Goal: Task Accomplishment & Management: Manage account settings

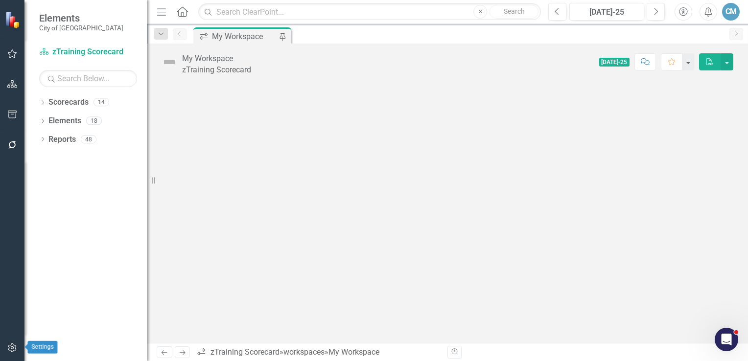
click at [12, 351] on icon "button" at bounding box center [12, 348] width 10 height 8
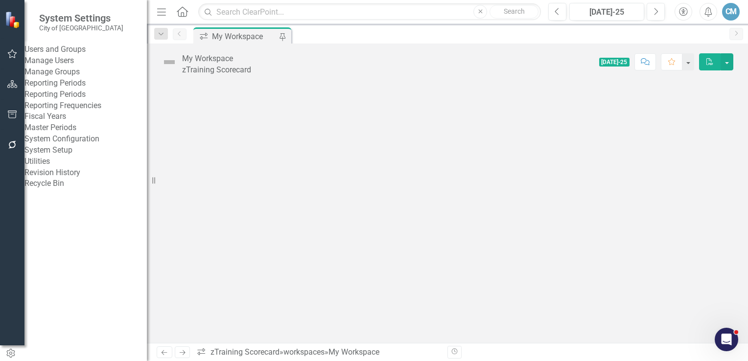
click at [54, 67] on link "Manage Users" at bounding box center [85, 60] width 122 height 11
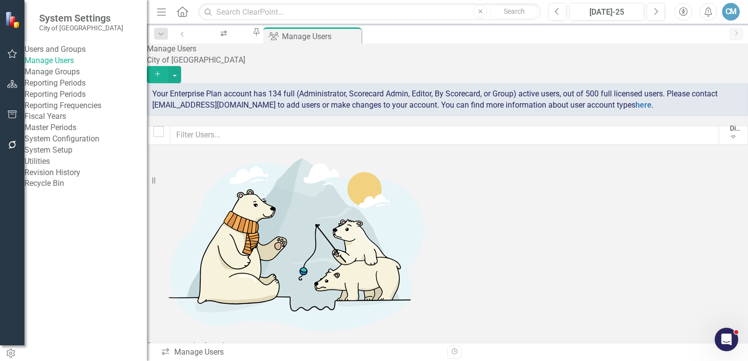
checkbox input "false"
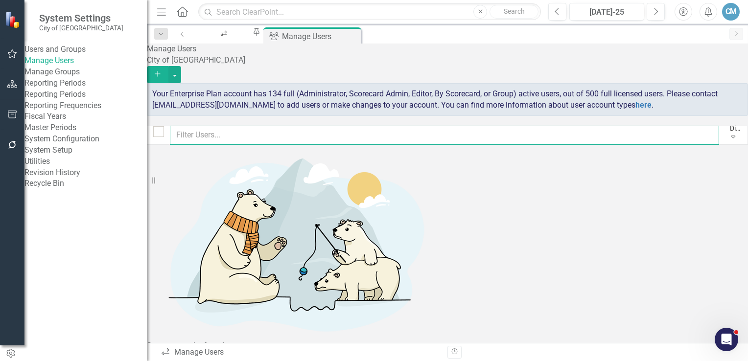
click at [219, 137] on input "text" at bounding box center [444, 135] width 549 height 19
type input "Ike"
checkbox input "false"
type input "Ike"
checkbox input "false"
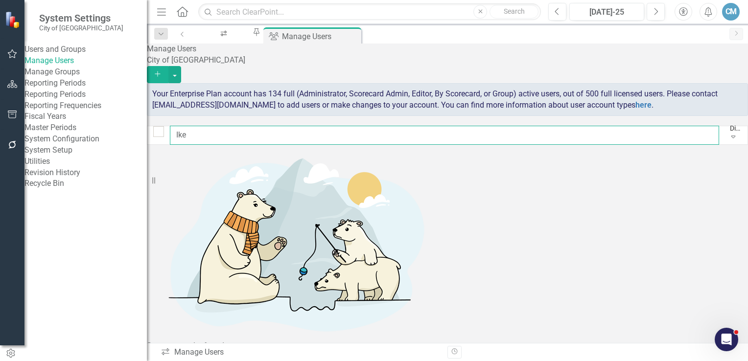
type input "Ike"
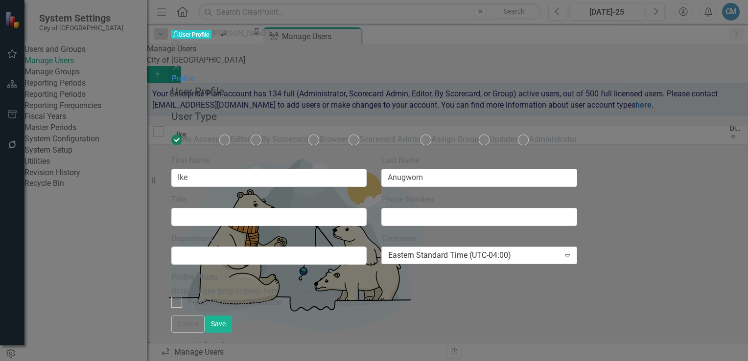
click at [520, 250] on div "Eastern Standard Time (UTC-04:00)" at bounding box center [473, 255] width 171 height 11
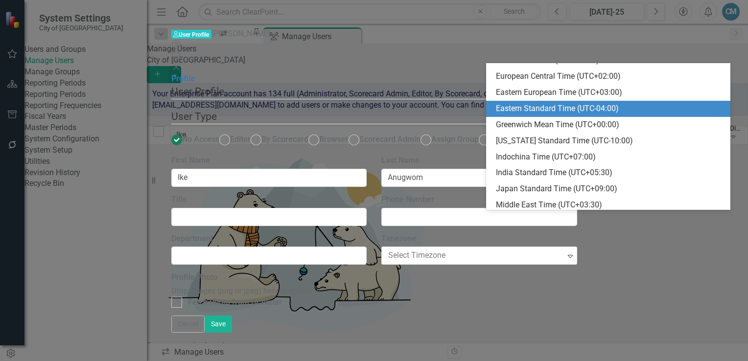
scroll to position [241, 0]
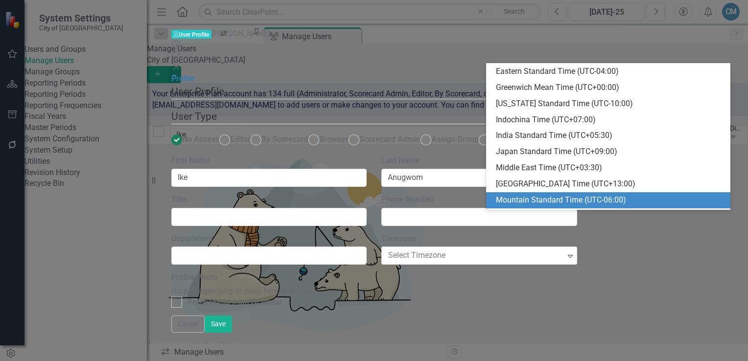
click at [518, 197] on div "Mountain Standard Time (UTC-06:00)" at bounding box center [610, 200] width 228 height 11
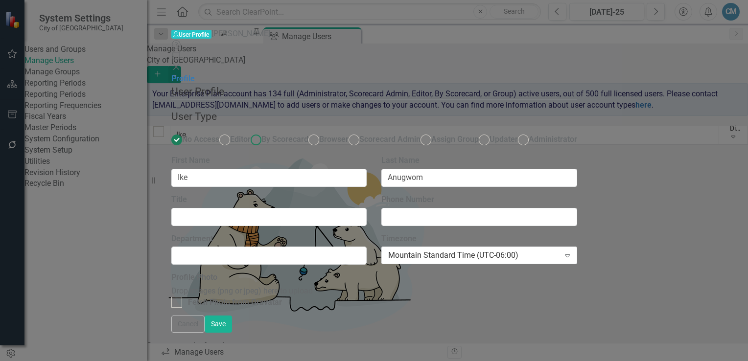
click at [263, 133] on ins at bounding box center [255, 140] width 15 height 15
click at [263, 133] on input "By Scorecard" at bounding box center [255, 140] width 15 height 15
radio input "true"
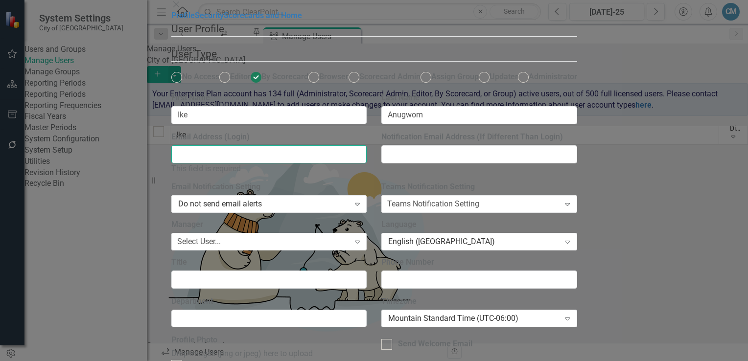
click at [257, 163] on input "Email Address (Login)" at bounding box center [269, 154] width 196 height 18
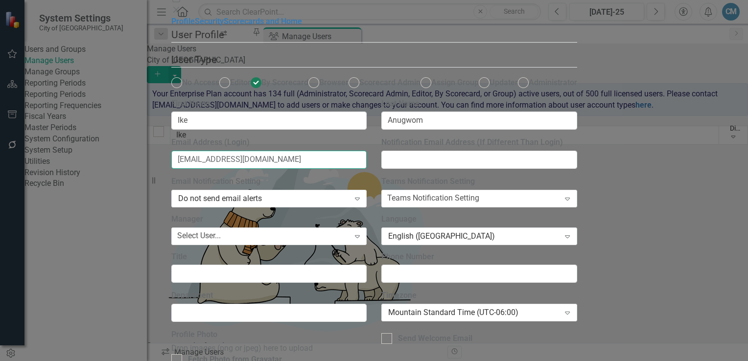
type input "[EMAIL_ADDRESS][DOMAIN_NAME]"
click at [195, 26] on link "Security" at bounding box center [209, 21] width 29 height 9
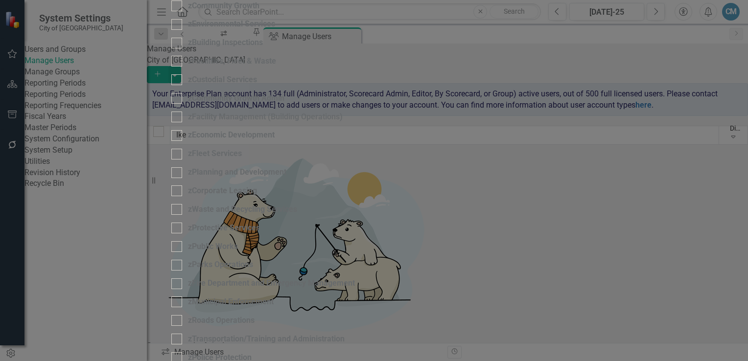
checkbox input "true"
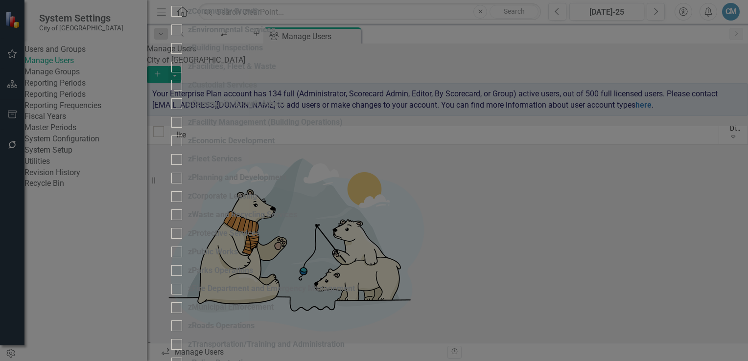
checkbox input "true"
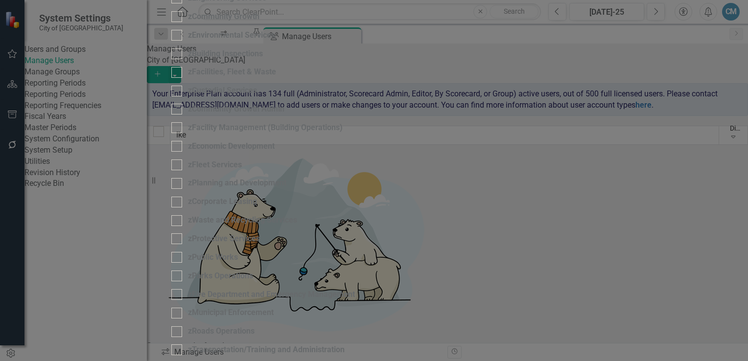
checkbox input "true"
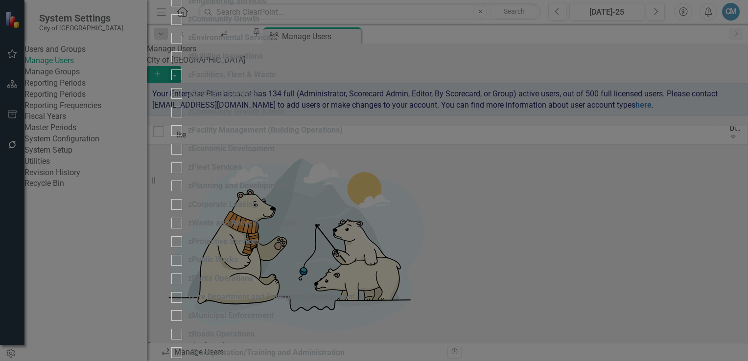
checkbox input "true"
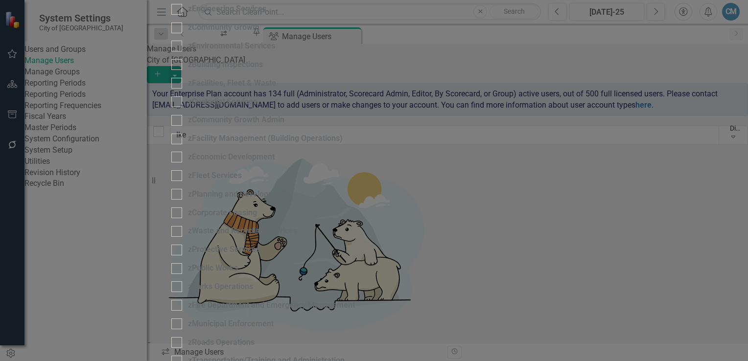
checkbox input "true"
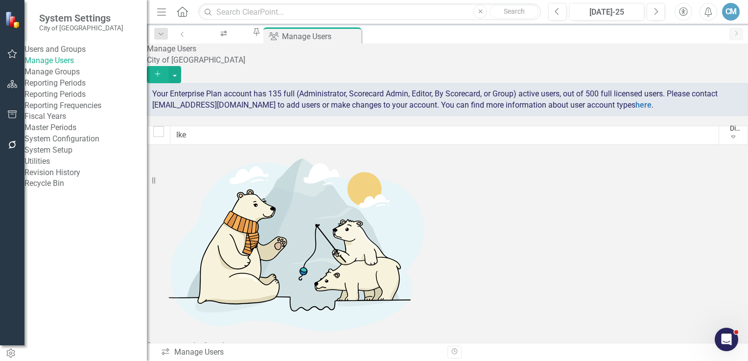
click at [368, 342] on div "Manage Users City of Airdrie Add Your Enterprise Plan account has 135 full (Adm…" at bounding box center [447, 360] width 601 height 633
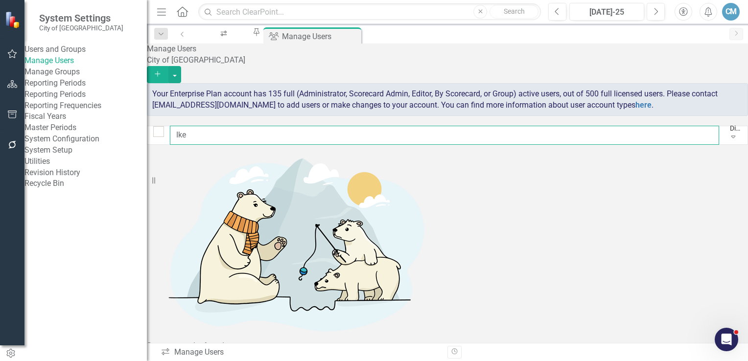
drag, startPoint x: 217, startPoint y: 132, endPoint x: 182, endPoint y: 134, distance: 35.7
click at [182, 134] on div "Ike Display All Users Expand" at bounding box center [447, 135] width 601 height 19
type input "anc"
checkbox input "false"
type input "a"
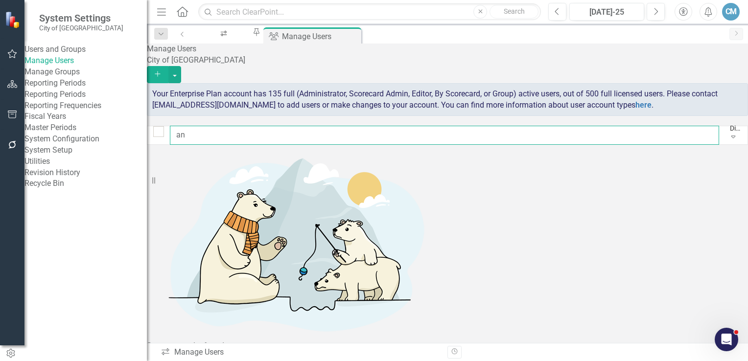
type input "a"
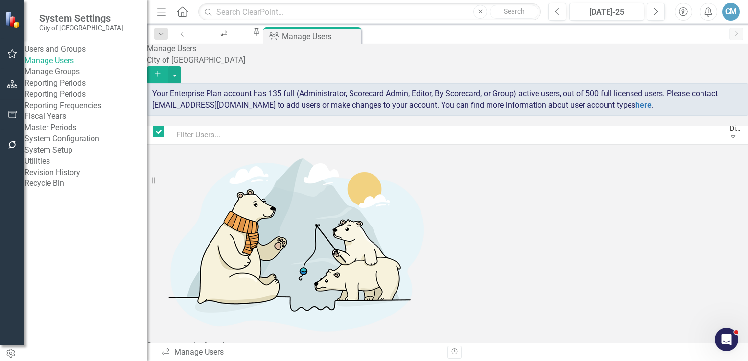
checkbox input "false"
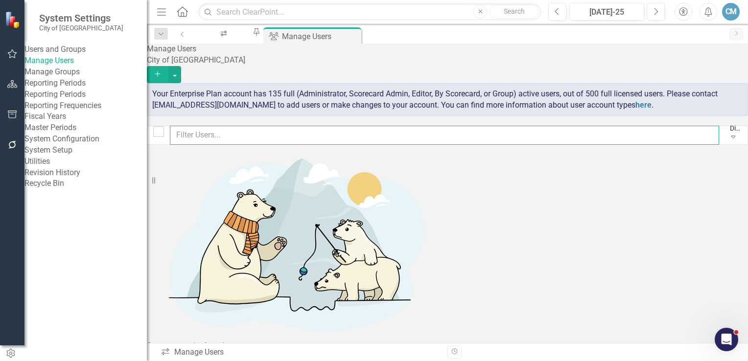
click at [238, 130] on input "text" at bounding box center [444, 135] width 549 height 19
type input "ash"
checkbox input "false"
type input "a"
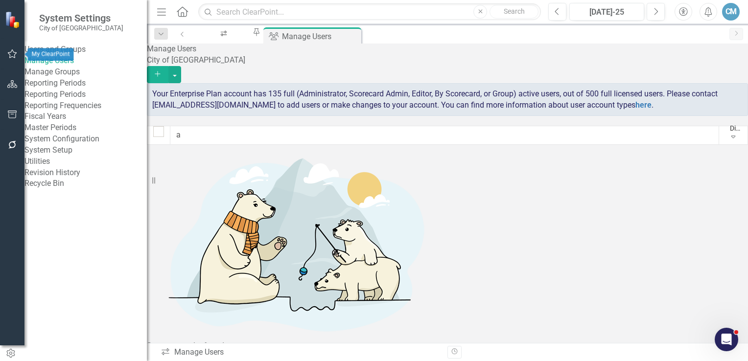
click at [16, 54] on icon "button" at bounding box center [12, 54] width 10 height 8
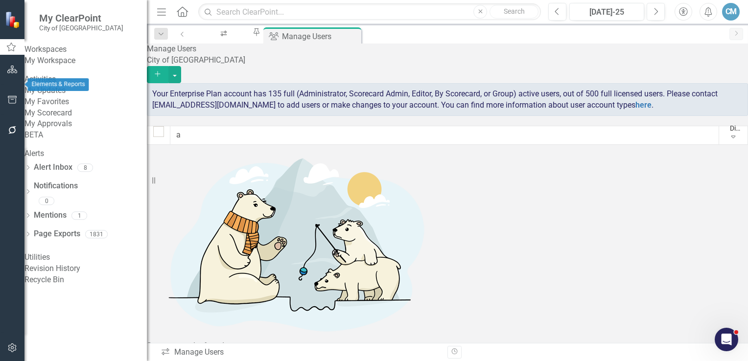
click at [12, 73] on icon "button" at bounding box center [12, 70] width 10 height 8
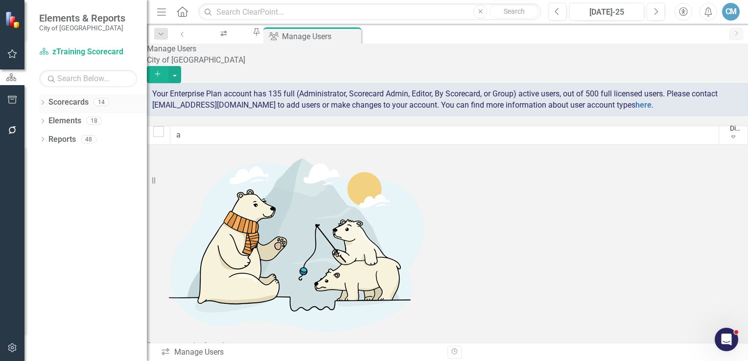
click at [43, 101] on icon "Dropdown" at bounding box center [42, 103] width 7 height 5
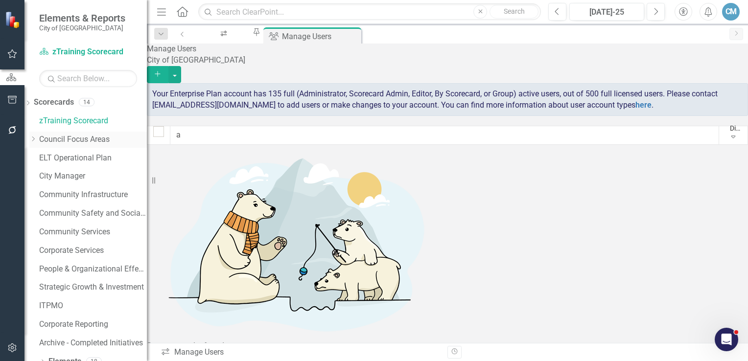
click at [68, 138] on link "Council Focus Areas" at bounding box center [93, 139] width 108 height 11
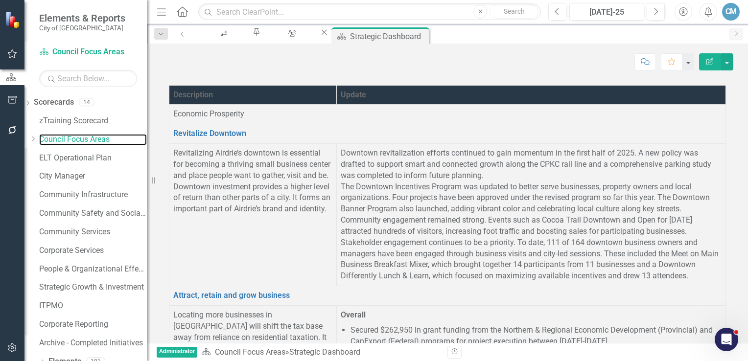
scroll to position [2104, 0]
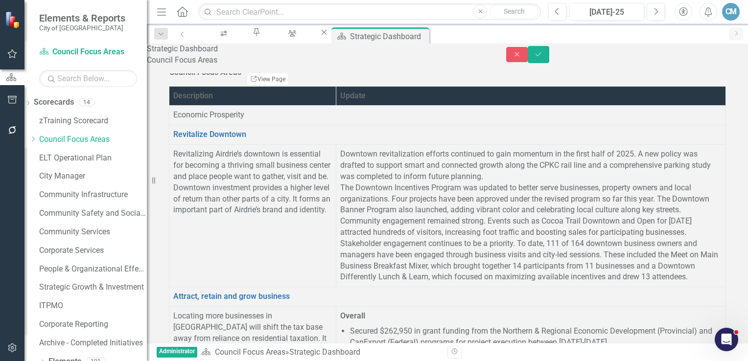
scroll to position [0, 0]
paste body "Rich Text Area. Press ALT-0 for help."
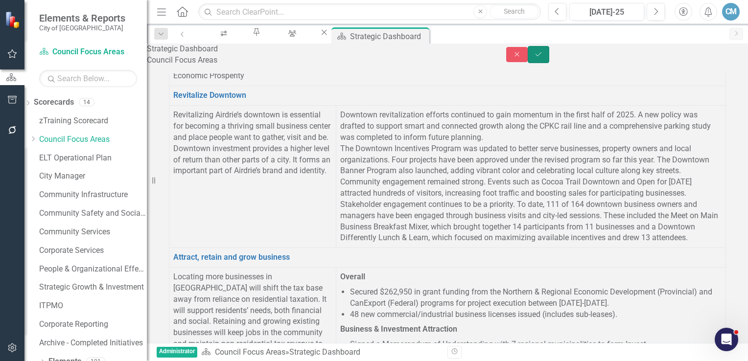
click at [541, 56] on icon "submit" at bounding box center [538, 54] width 6 height 4
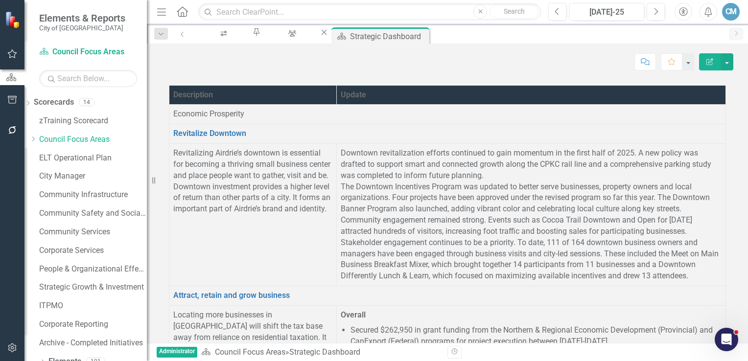
scroll to position [2153, 0]
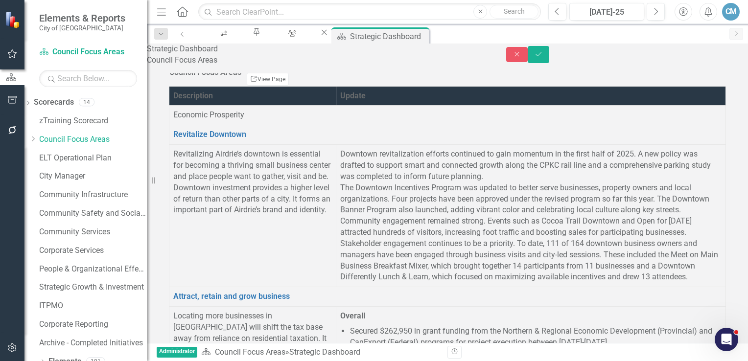
scroll to position [0, 0]
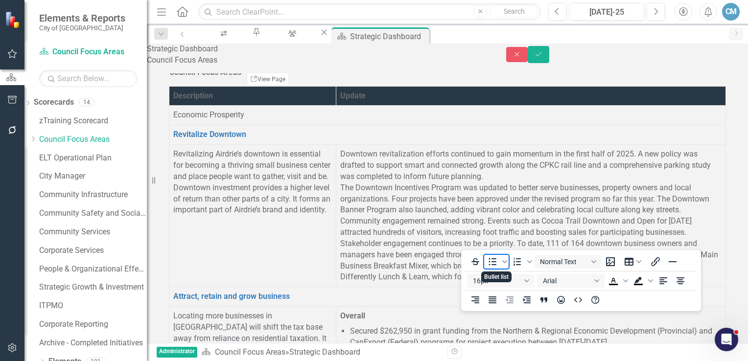
click at [489, 264] on icon "Bullet list" at bounding box center [493, 261] width 8 height 7
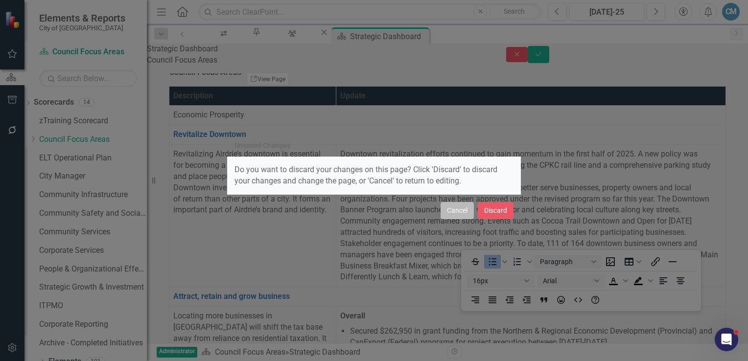
click at [458, 210] on button "Cancel" at bounding box center [456, 210] width 33 height 17
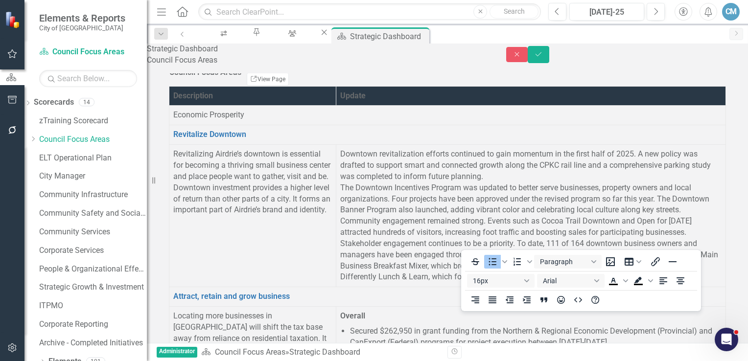
scroll to position [2161, 0]
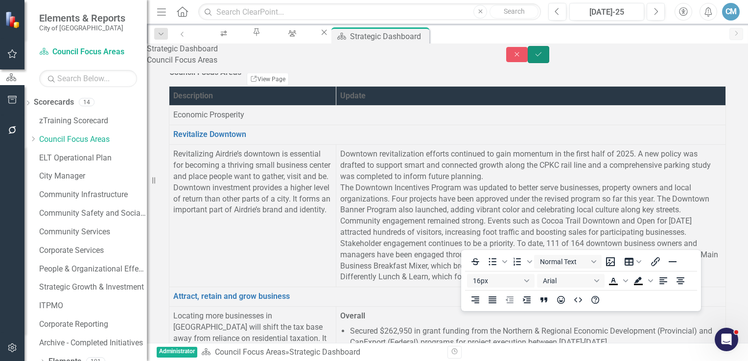
click at [549, 61] on button "Save" at bounding box center [538, 54] width 22 height 17
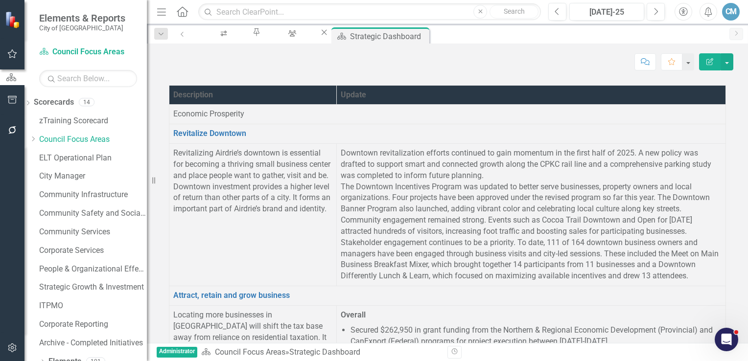
scroll to position [2055, 0]
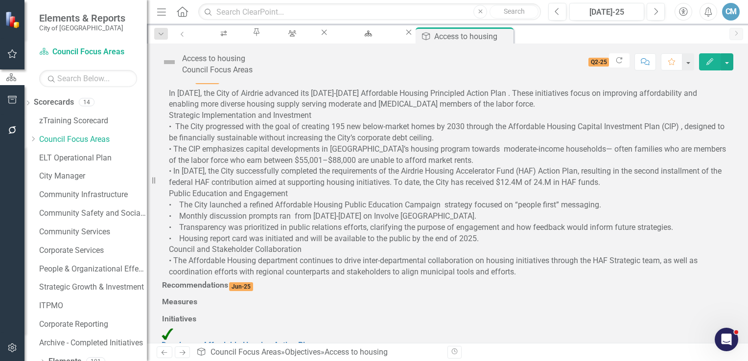
scroll to position [49, 0]
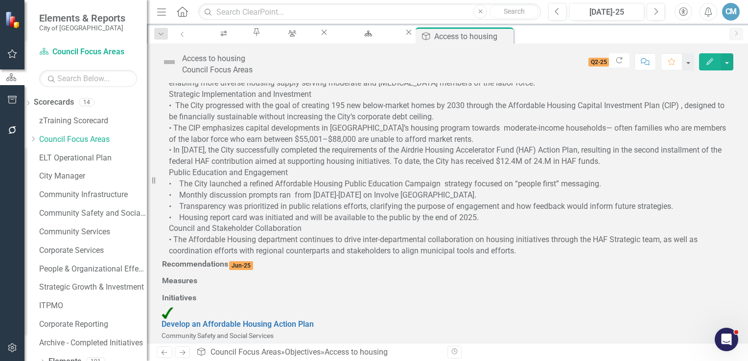
click at [319, 150] on p "In [DATE], the City of Airdrie advanced its [DATE]-[DATE] Affordable Housing Pr…" at bounding box center [447, 162] width 557 height 190
click at [316, 148] on p "In [DATE], the City of Airdrie advanced its [DATE]-[DATE] Affordable Housing Pr…" at bounding box center [447, 162] width 557 height 190
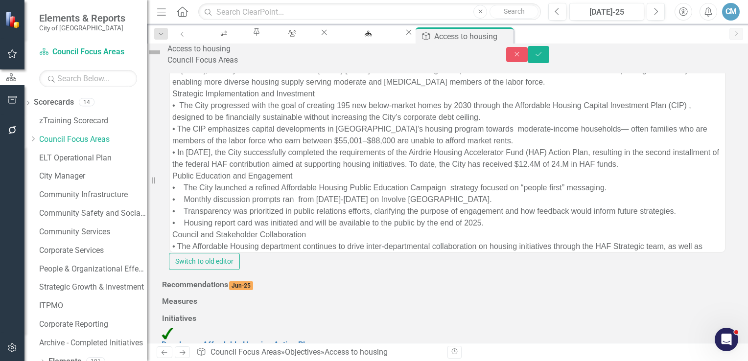
scroll to position [0, 0]
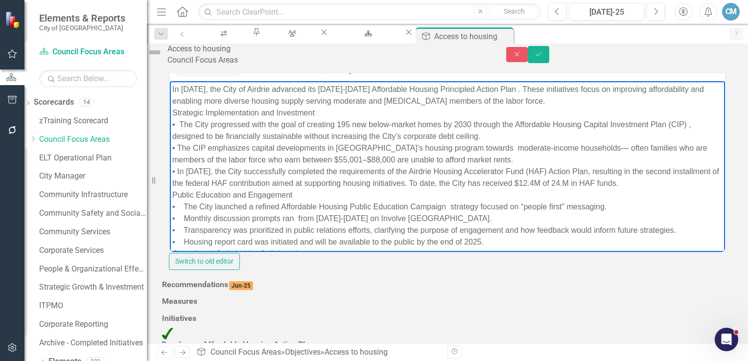
click at [317, 113] on p "In [DATE], the City of Airdrie advanced its [DATE]-[DATE] Affordable Housing Pr…" at bounding box center [447, 183] width 550 height 200
click at [172, 112] on p "In [DATE], the City of Airdrie advanced its [DATE]-[DATE] Affordable Housing Pr…" at bounding box center [447, 183] width 550 height 200
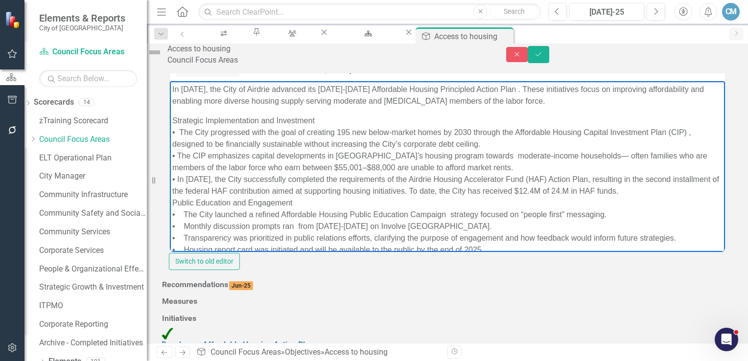
click at [181, 129] on p "Strategic Implementation and Investment • The City progressed with the goal of …" at bounding box center [447, 202] width 550 height 176
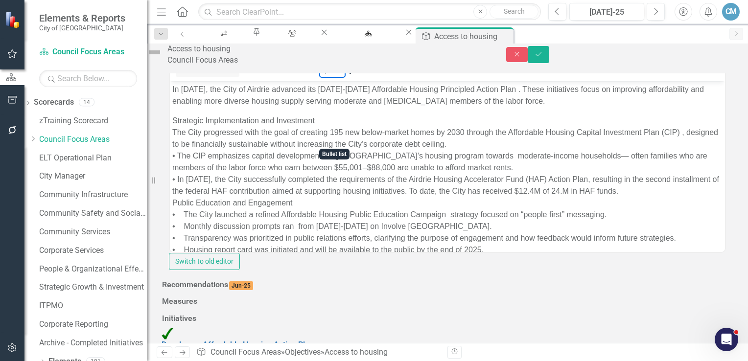
click at [332, 76] on icon "Bullet list" at bounding box center [328, 70] width 12 height 12
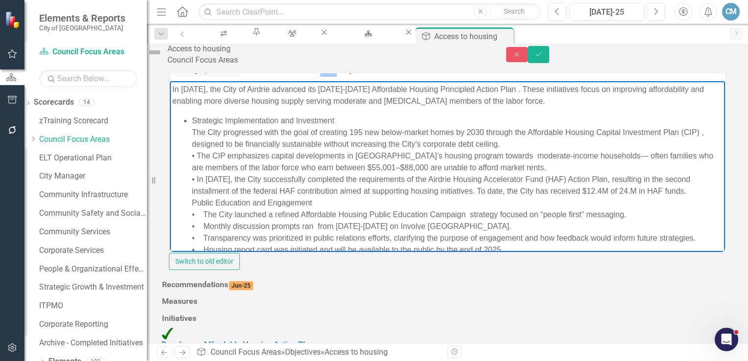
click at [191, 122] on ul "Strategic Implementation and Investment The City progressed with the goal of cr…" at bounding box center [447, 202] width 550 height 176
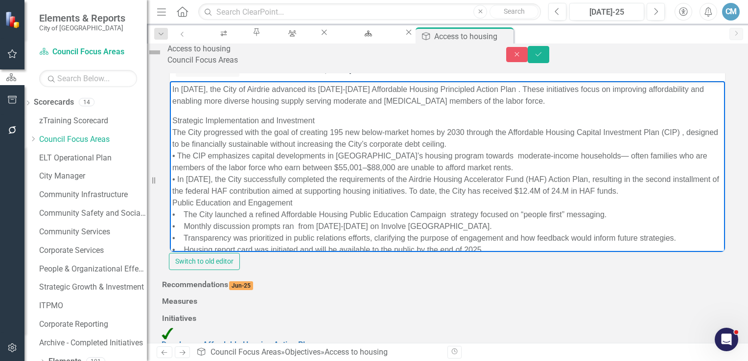
click at [316, 121] on p "Strategic Implementation and Investment The City progressed with the goal of cr…" at bounding box center [447, 202] width 550 height 176
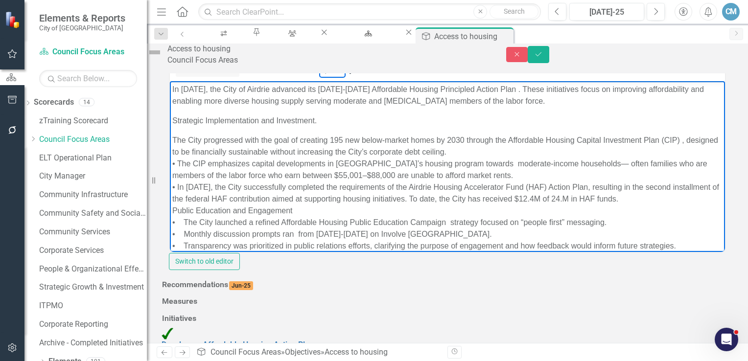
click at [330, 73] on icon "Bullet list" at bounding box center [329, 69] width 8 height 7
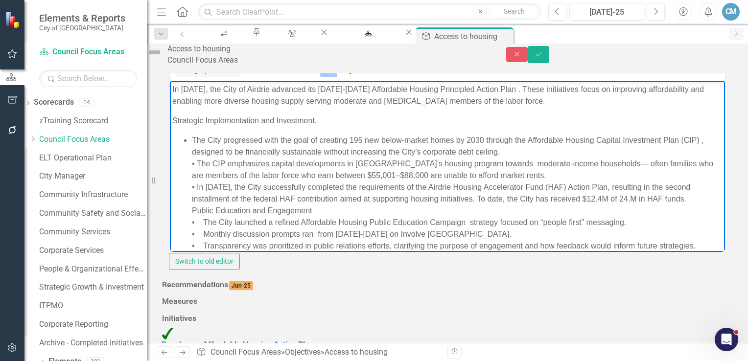
click at [198, 161] on li "The City progressed with the goal of creating 195 new below-market homes by 203…" at bounding box center [457, 216] width 530 height 164
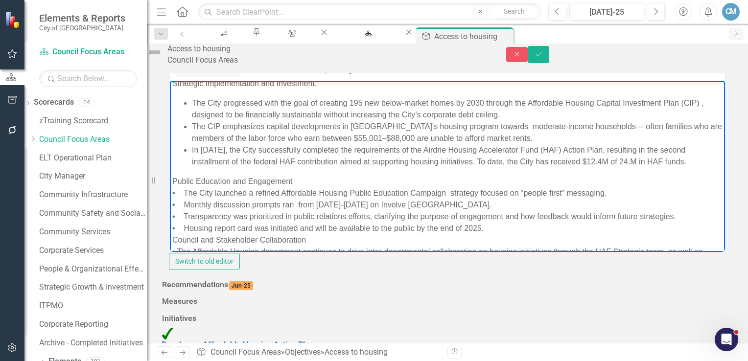
scroll to position [49, 0]
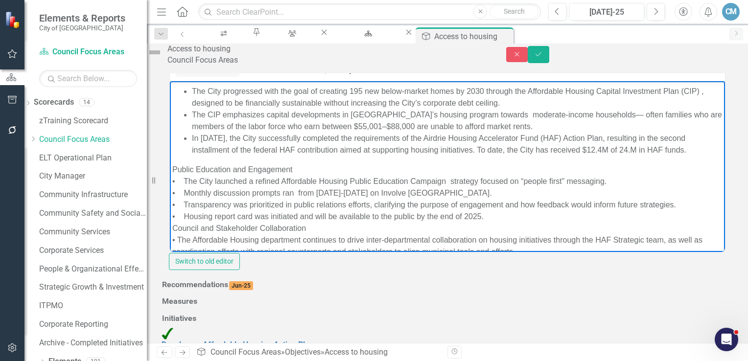
click at [183, 181] on p "Public Education and Engagement • The City launched a refined Affordable Housin…" at bounding box center [447, 210] width 550 height 94
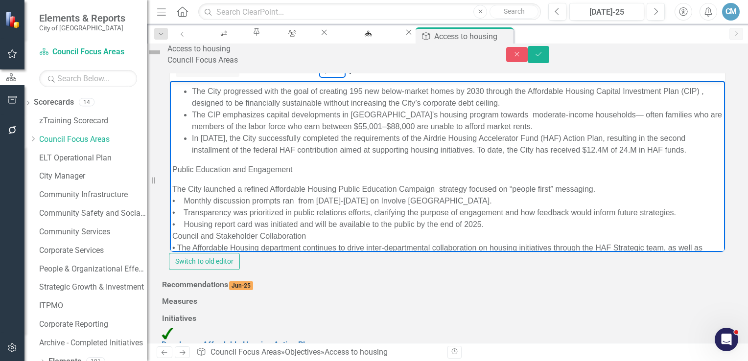
click at [326, 76] on icon "Bullet list" at bounding box center [328, 70] width 12 height 12
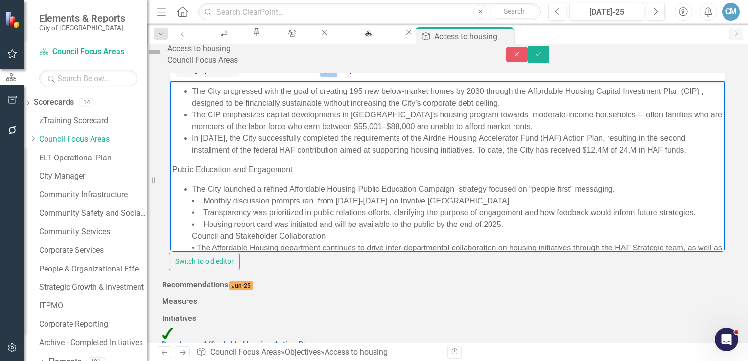
click at [202, 199] on li "The City launched a refined Affordable Housing Public Education Campaign strate…" at bounding box center [457, 224] width 530 height 82
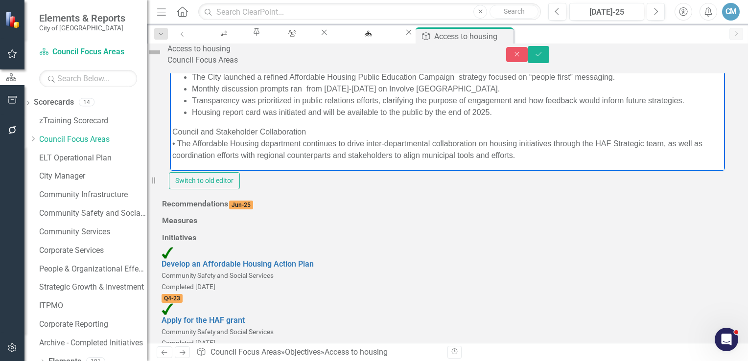
scroll to position [196, 0]
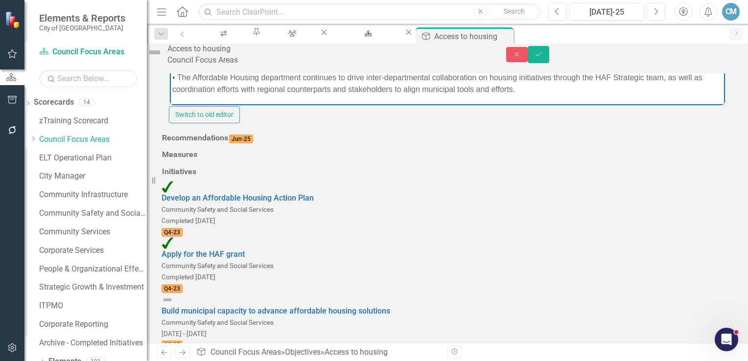
click at [178, 75] on p "Council and Stakeholder Collaboration • The Affordable Housing department conti…" at bounding box center [447, 77] width 550 height 35
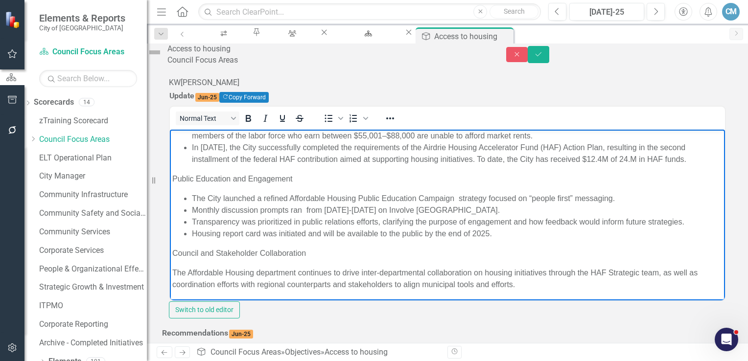
scroll to position [0, 0]
click at [331, 122] on icon "Bullet list" at bounding box center [329, 118] width 8 height 7
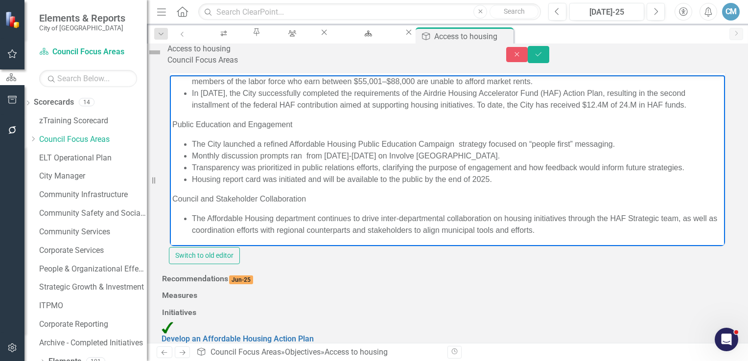
scroll to position [101, 0]
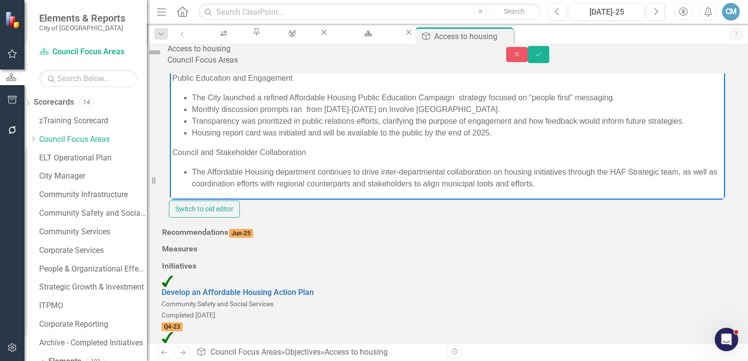
click at [568, 182] on li "The Affordable Housing department continues to drive inter-departmental collabo…" at bounding box center [457, 177] width 530 height 23
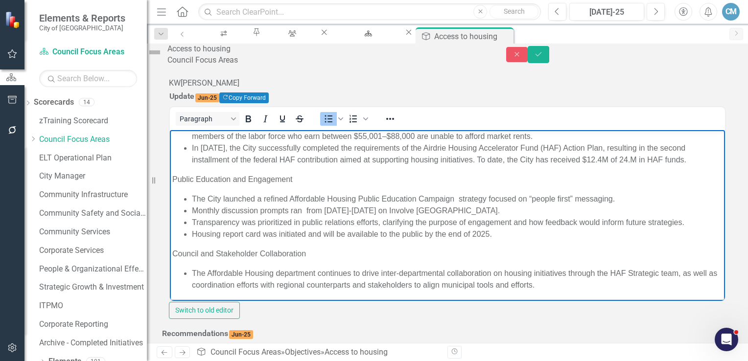
scroll to position [0, 0]
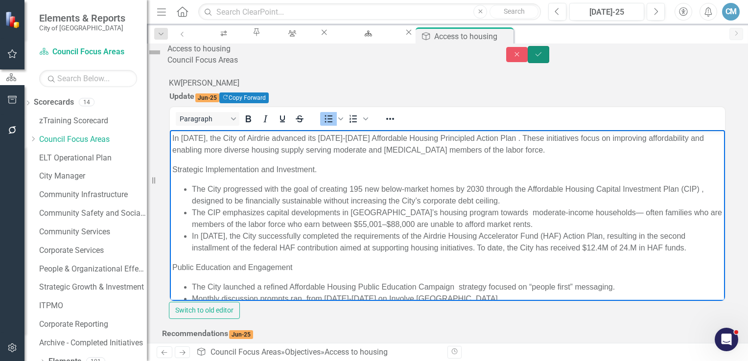
click at [549, 58] on button "Save" at bounding box center [538, 54] width 22 height 17
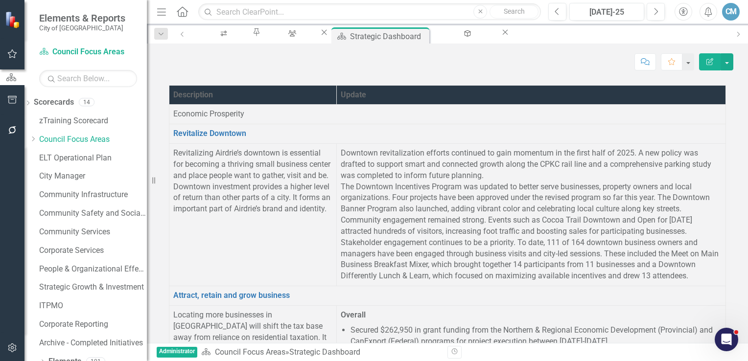
scroll to position [2446, 0]
click at [74, 270] on link "People & Organizational Effectiveness" at bounding box center [93, 269] width 108 height 11
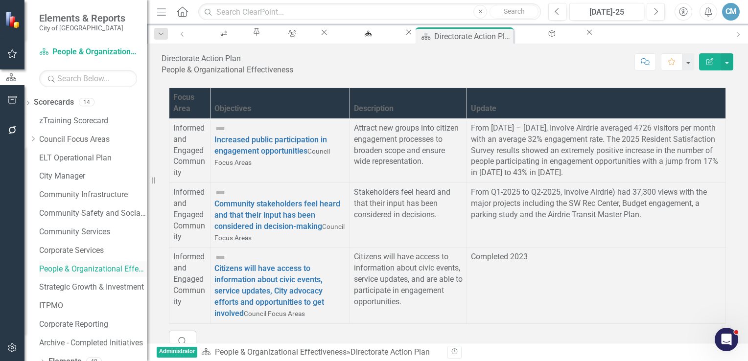
click at [94, 267] on link "People & Organizational Effectiveness" at bounding box center [93, 269] width 108 height 11
click at [92, 273] on link "People & Organizational Effectiveness" at bounding box center [93, 269] width 108 height 11
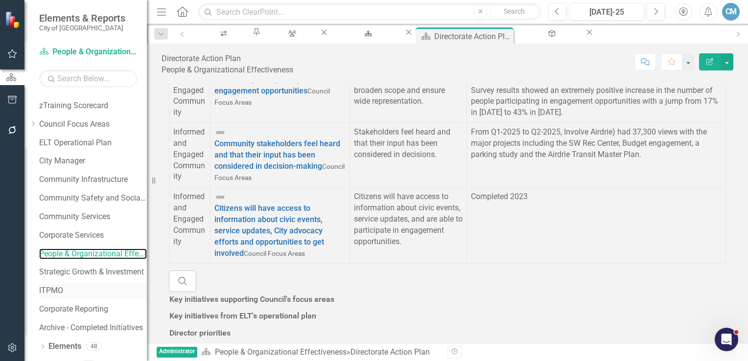
scroll to position [29, 0]
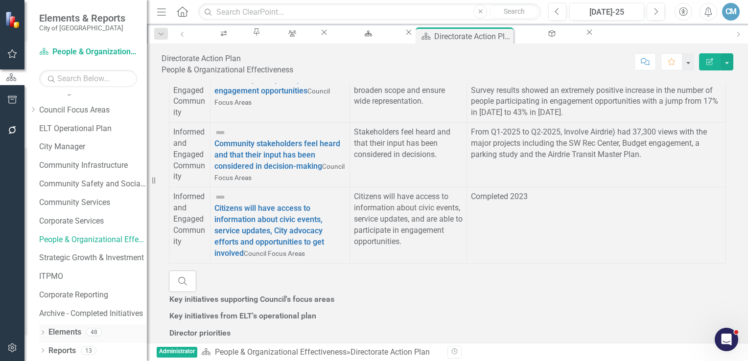
click at [46, 329] on div "Dropdown" at bounding box center [42, 333] width 7 height 8
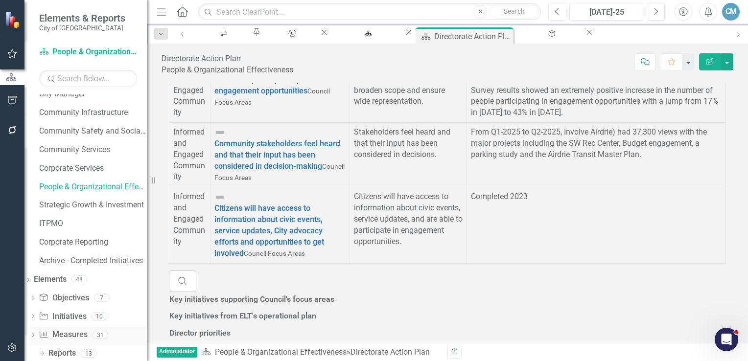
scroll to position [85, 0]
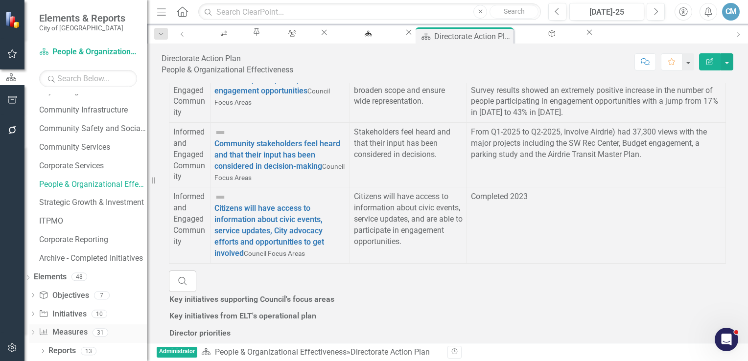
click at [36, 331] on icon "Dropdown" at bounding box center [32, 333] width 7 height 5
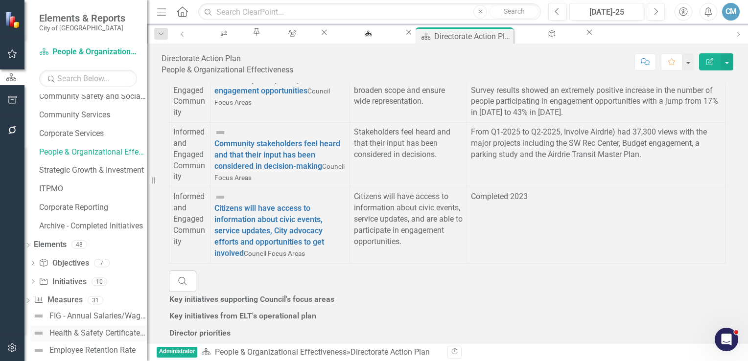
scroll to position [134, 0]
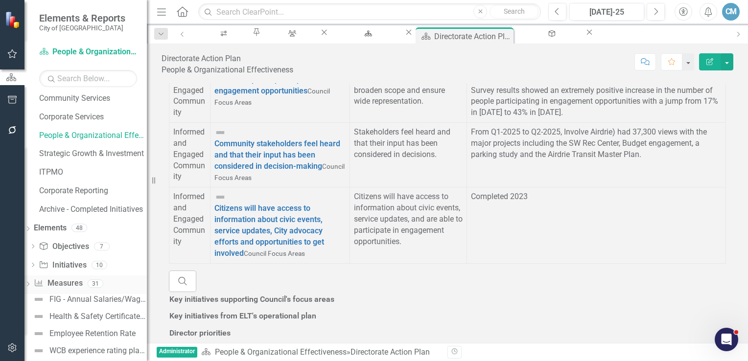
click at [82, 282] on link "Measure Measures" at bounding box center [58, 283] width 48 height 11
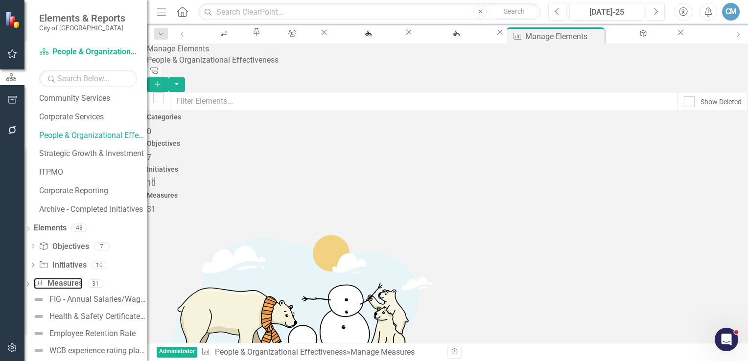
scroll to position [245, 0]
click at [185, 77] on button "button" at bounding box center [176, 84] width 17 height 15
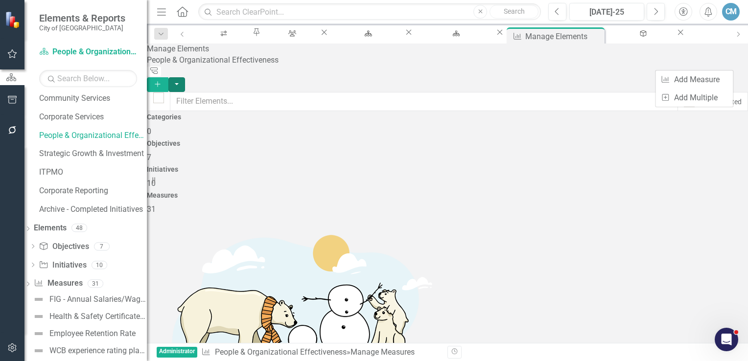
checkbox input "true"
click at [185, 77] on button "button" at bounding box center [176, 84] width 17 height 15
checkbox input "true"
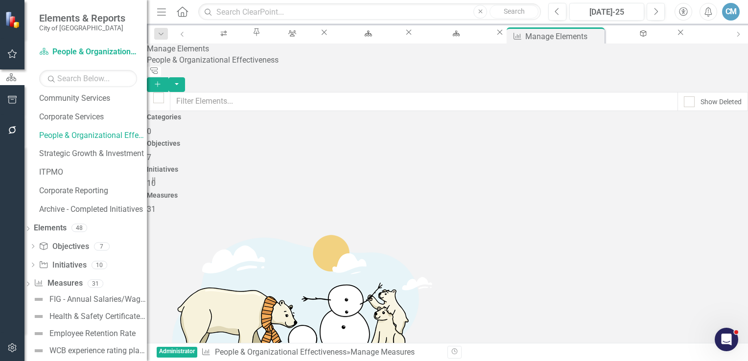
checkbox input "true"
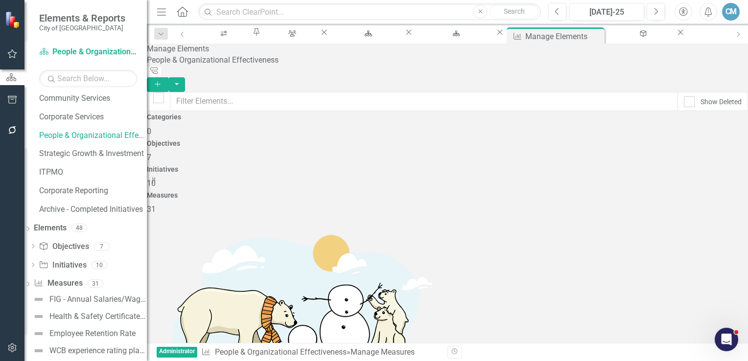
checkbox input "true"
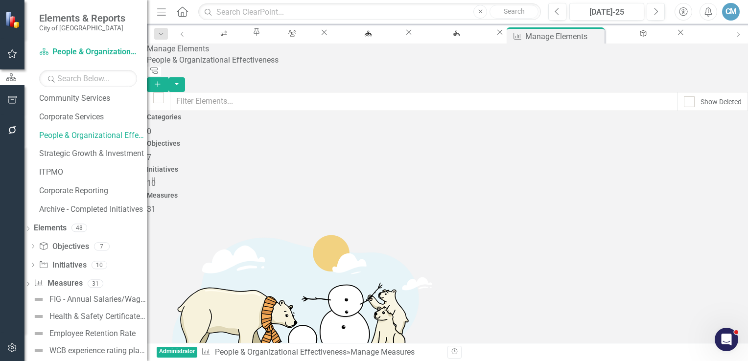
checkbox input "true"
click at [185, 77] on button "button" at bounding box center [176, 84] width 17 height 15
click at [694, 118] on link "Edit Multiple Edit Multiple" at bounding box center [693, 116] width 77 height 18
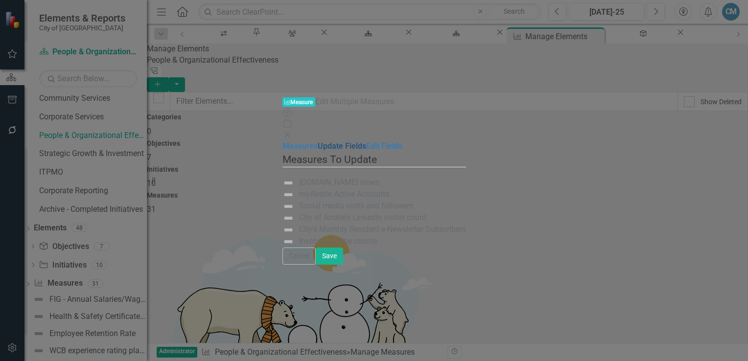
click at [318, 141] on link "Update Fields" at bounding box center [342, 145] width 48 height 9
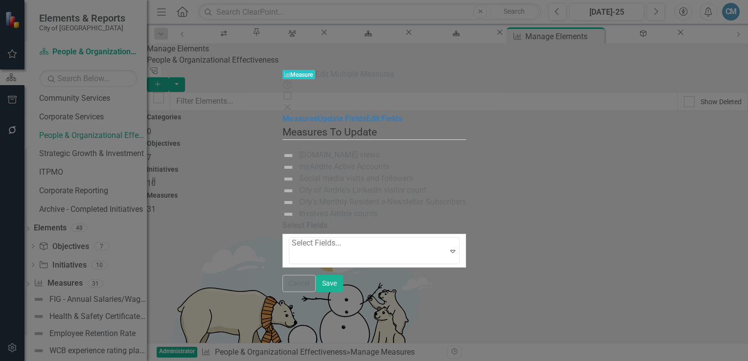
click at [292, 250] on div at bounding box center [293, 256] width 2 height 13
click at [366, 114] on link "Edit Fields" at bounding box center [384, 118] width 36 height 9
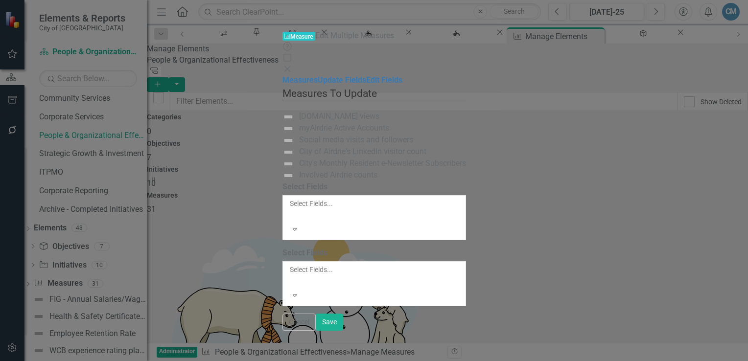
click at [290, 275] on div at bounding box center [290, 281] width 1 height 12
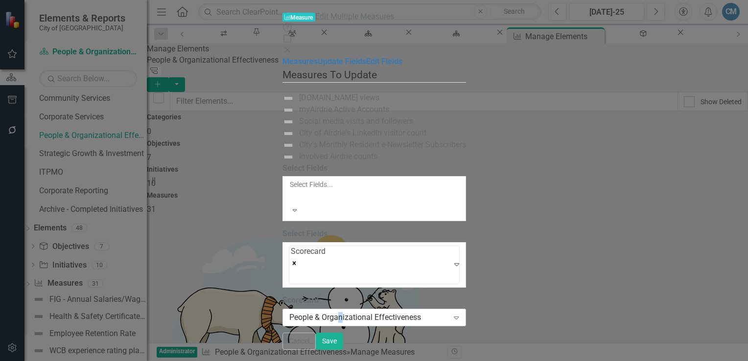
click at [289, 312] on div "People & Organizational Effectiveness" at bounding box center [369, 317] width 160 height 11
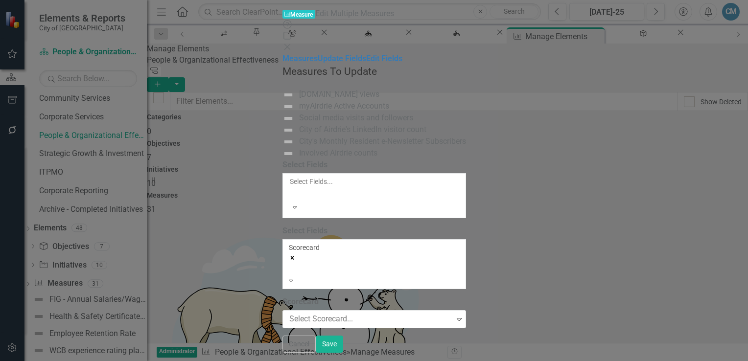
scroll to position [78, 0]
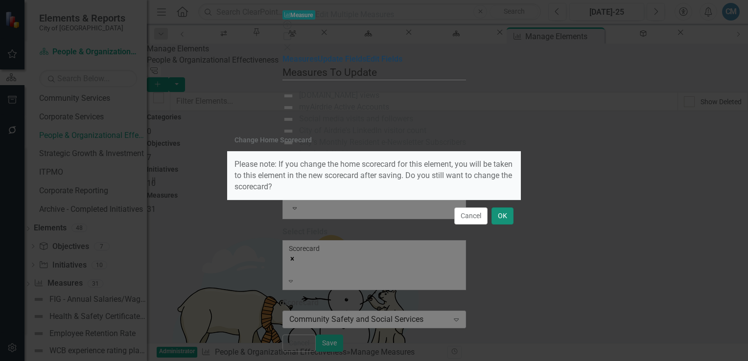
click at [505, 217] on button "OK" at bounding box center [502, 215] width 22 height 17
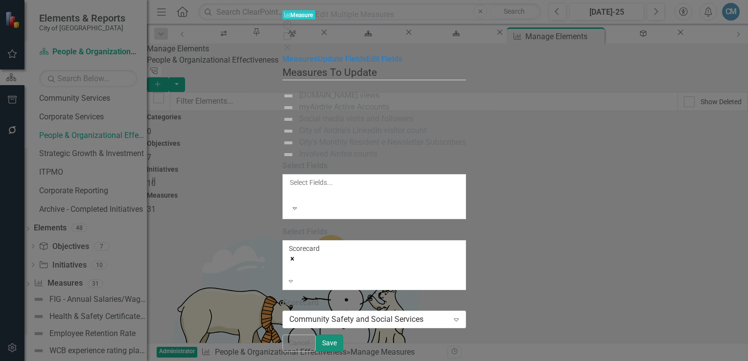
click at [343, 350] on button "Save" at bounding box center [329, 343] width 27 height 17
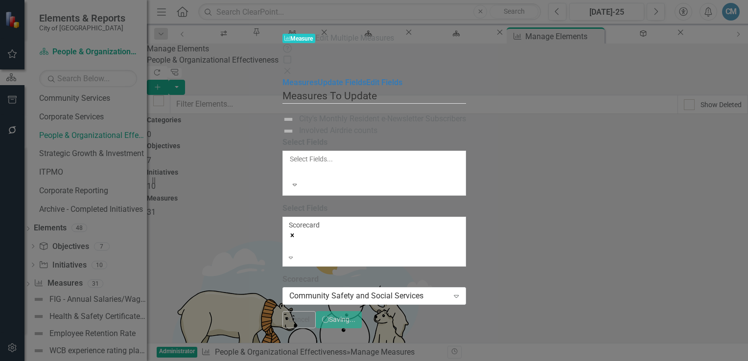
scroll to position [665, 0]
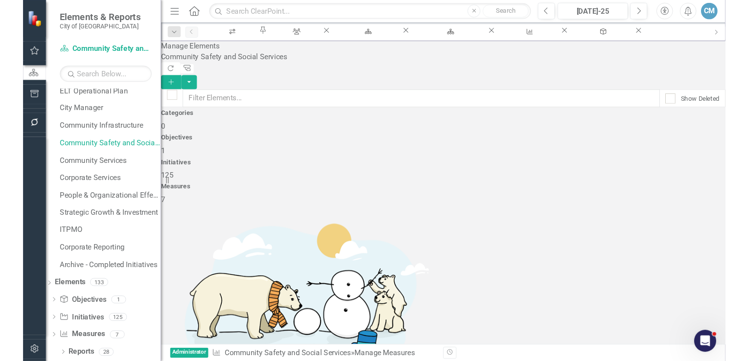
scroll to position [85, 0]
